Goal: Use online tool/utility: Utilize a website feature to perform a specific function

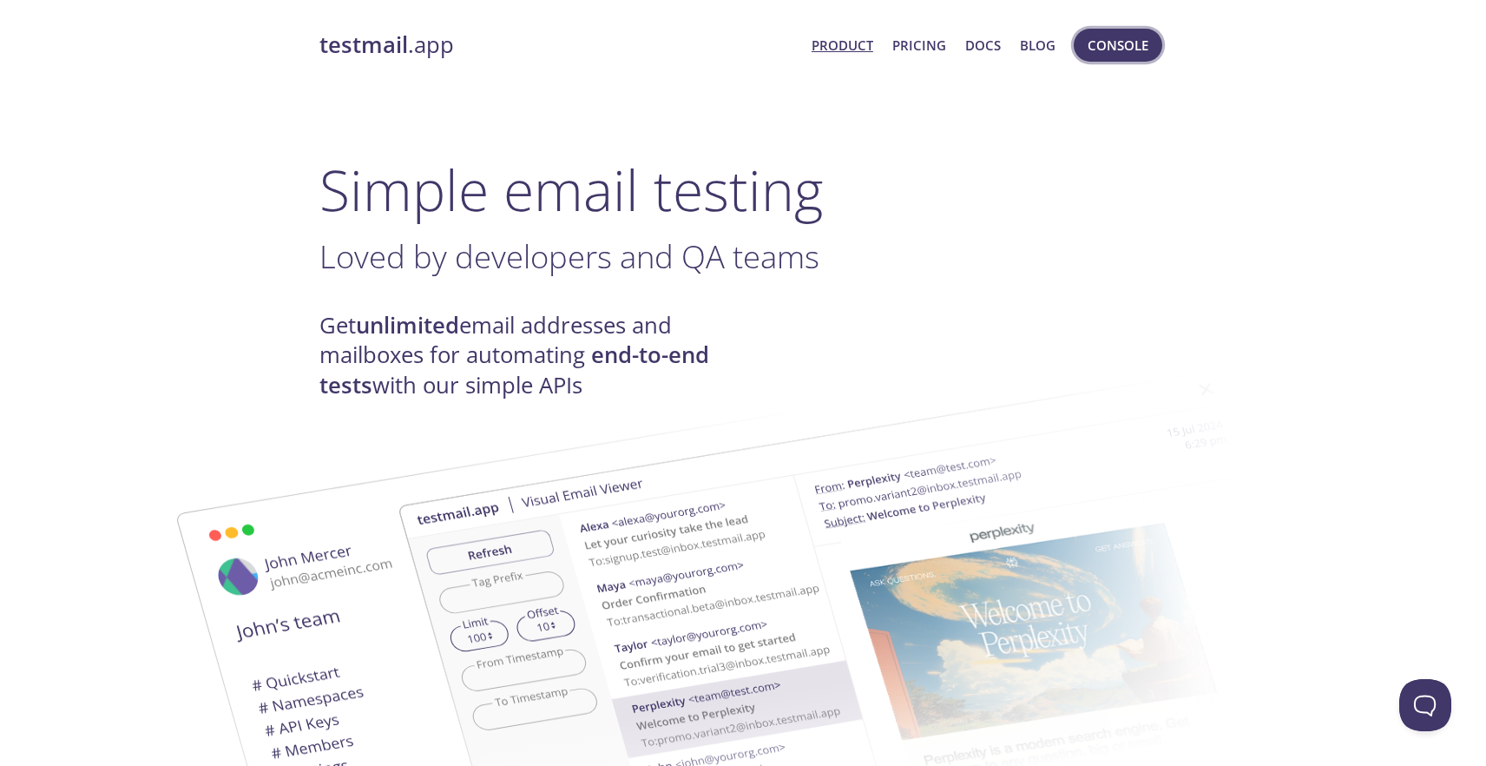
click at [1141, 37] on span "Console" at bounding box center [1118, 45] width 61 height 23
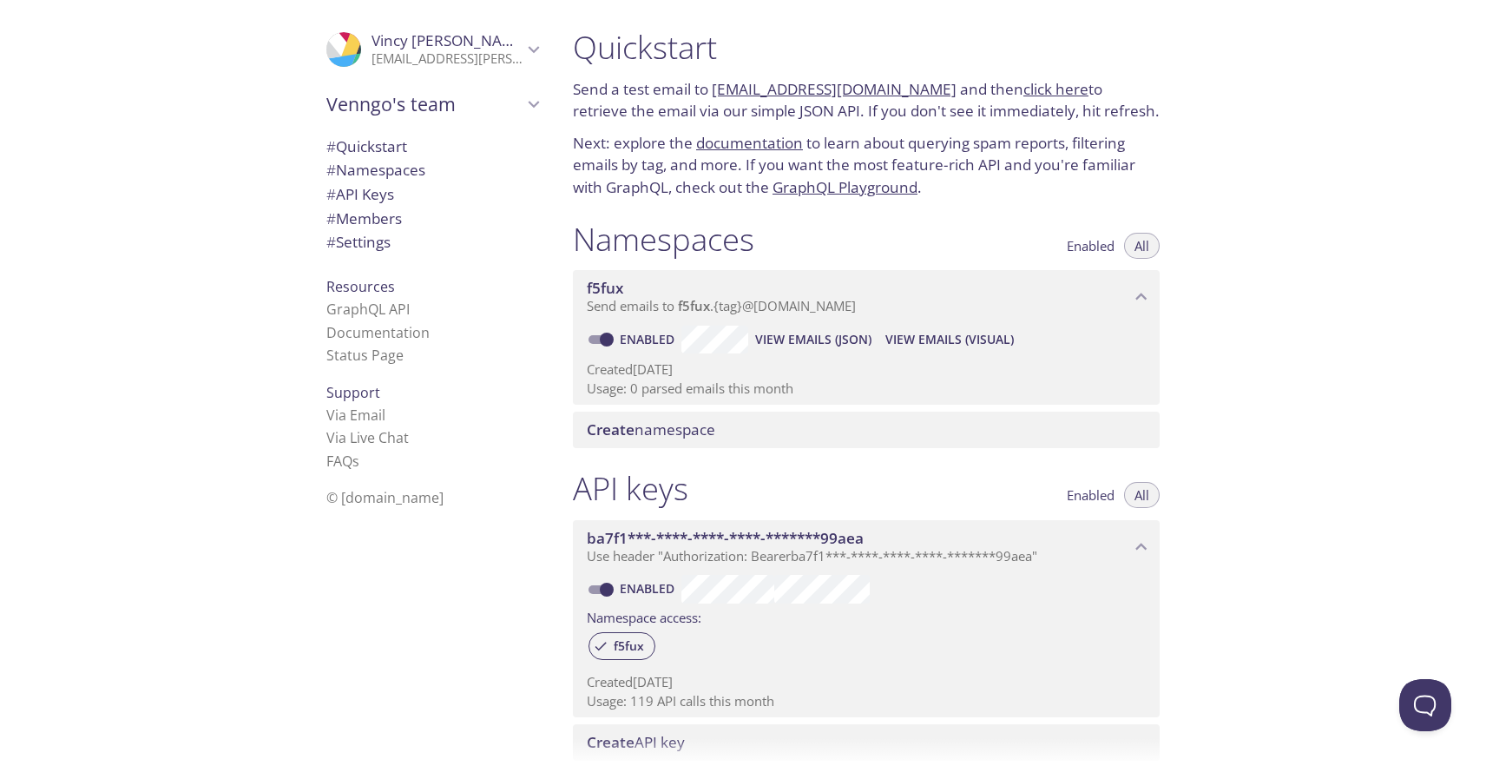
click at [974, 346] on span "View Emails (Visual)" at bounding box center [949, 339] width 128 height 21
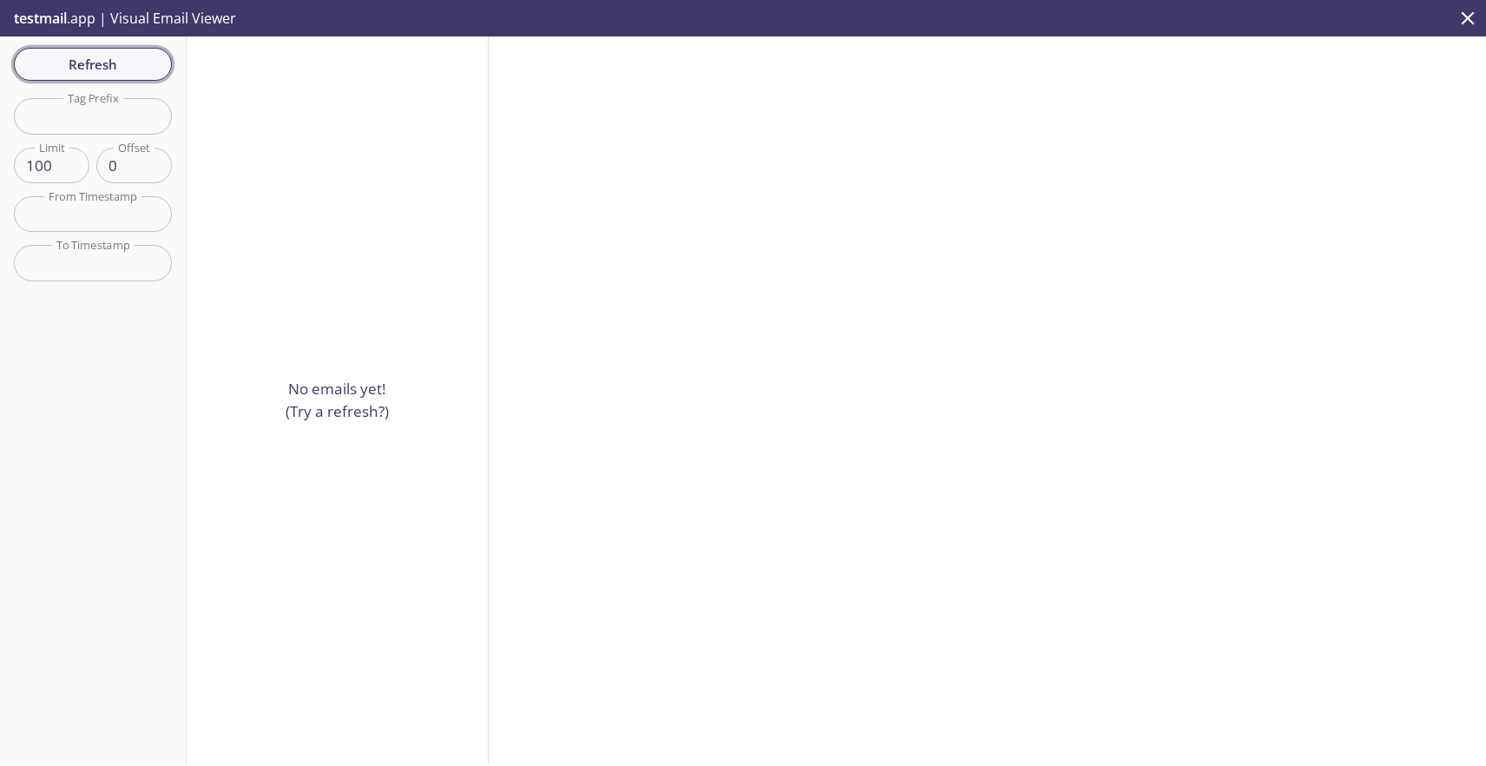
click at [155, 55] on span "Refresh" at bounding box center [93, 64] width 130 height 23
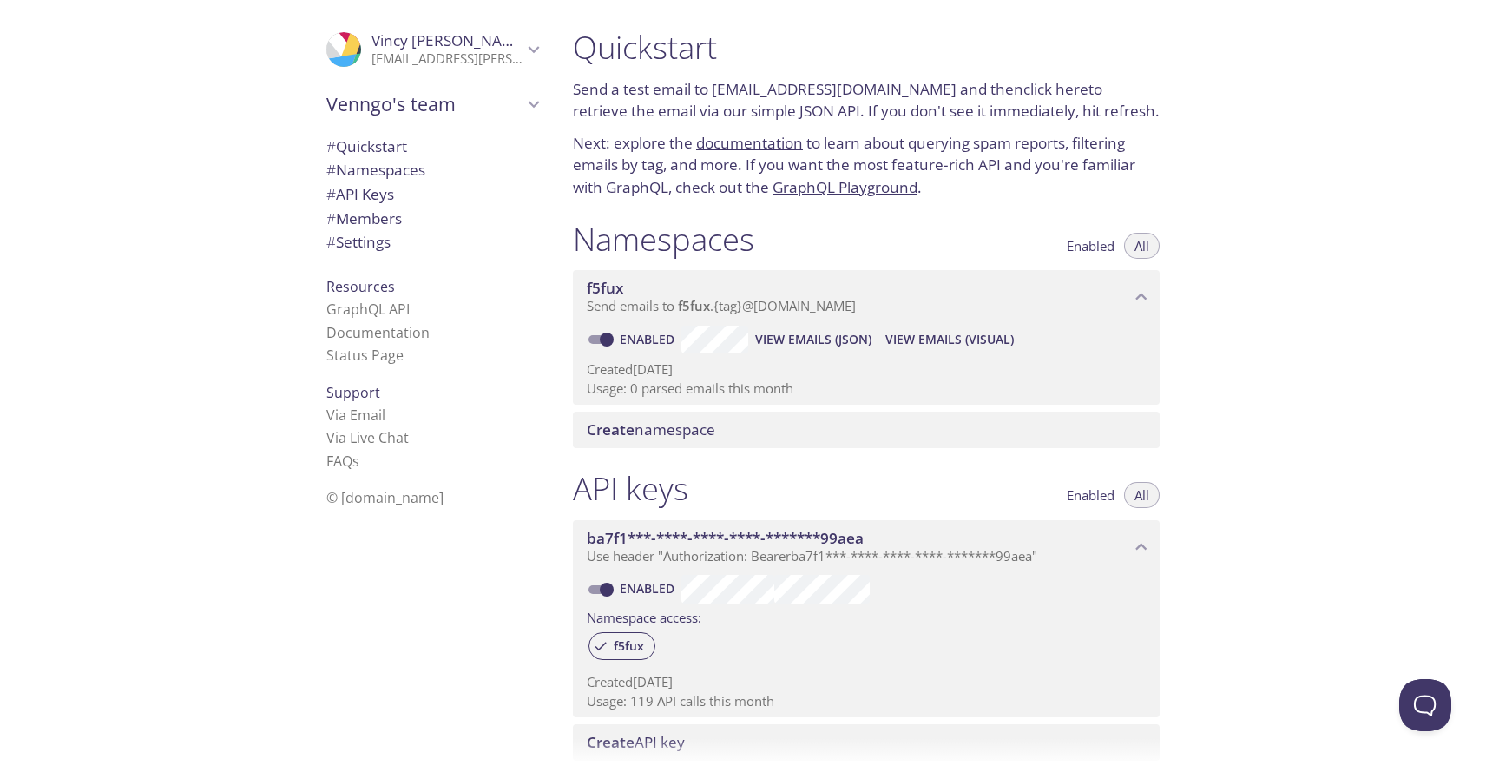
click at [849, 336] on span "View Emails (JSON)" at bounding box center [813, 339] width 116 height 21
